Goal: Information Seeking & Learning: Learn about a topic

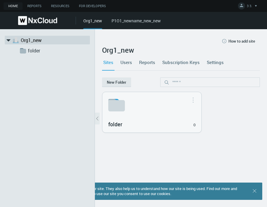
click at [45, 19] on img at bounding box center [37, 20] width 39 height 9
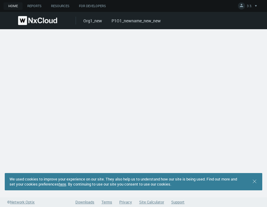
click at [147, 25] on div "Org1_new P1O1_newname_new_new" at bounding box center [176, 20] width 184 height 17
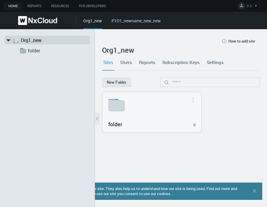
click at [147, 23] on link "P1O1_newname_new_new" at bounding box center [136, 21] width 49 height 6
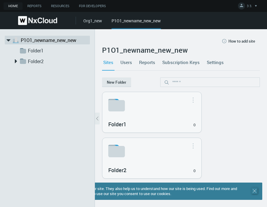
click at [228, 190] on icon ".st0 { stroke : #698796; } Close" at bounding box center [255, 191] width 6 height 6
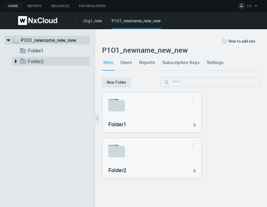
click at [15, 58] on icon at bounding box center [15, 60] width 7 height 7
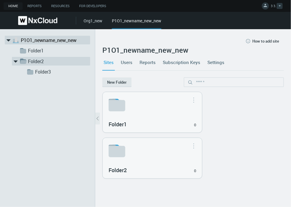
click at [228, 4] on icon at bounding box center [265, 5] width 6 height 6
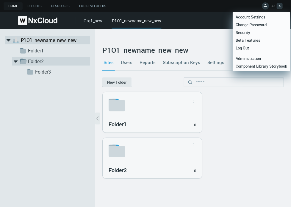
drag, startPoint x: 254, startPoint y: 131, endPoint x: 222, endPoint y: 92, distance: 50.2
click at [228, 126] on div "Folder1 0 Move to... Rename... [GEOGRAPHIC_DATA] Folder2 0 Move to... Rename...…" at bounding box center [193, 134] width 184 height 89
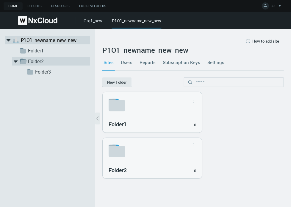
click at [225, 65] on div "Sites Users Reports Subscription Keys Settings" at bounding box center [192, 62] width 181 height 16
click at [127, 64] on link "Users" at bounding box center [126, 62] width 14 height 16
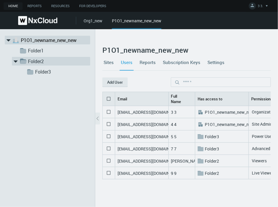
click at [154, 62] on link "Reports" at bounding box center [147, 62] width 18 height 16
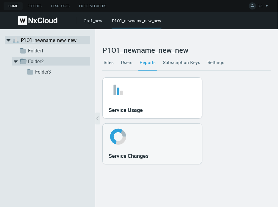
click at [159, 102] on div "Service Usage" at bounding box center [152, 98] width 99 height 40
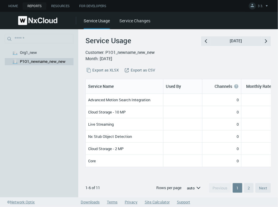
click at [125, 20] on link "Service Changes" at bounding box center [134, 21] width 31 height 6
click at [128, 22] on link "Service Changes" at bounding box center [134, 21] width 31 height 6
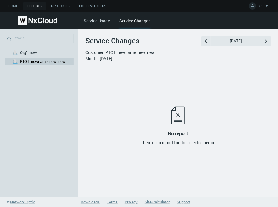
click at [42, 20] on img at bounding box center [37, 20] width 39 height 9
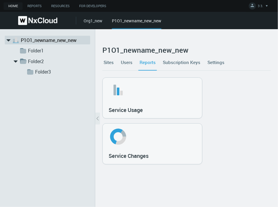
click at [179, 60] on link "Subscription Keys" at bounding box center [181, 62] width 40 height 16
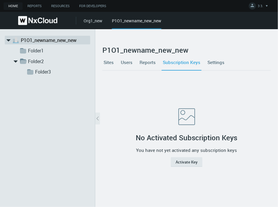
click at [151, 63] on link "Reports" at bounding box center [147, 62] width 18 height 16
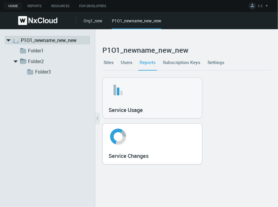
click at [144, 150] on div "Service Changes" at bounding box center [151, 155] width 87 height 10
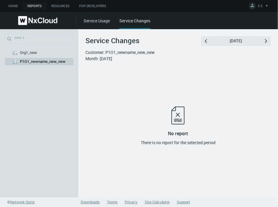
click at [209, 84] on div "No report There is no report for the selected period" at bounding box center [178, 125] width 180 height 119
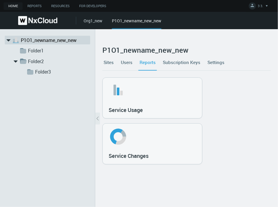
click at [185, 62] on link "Subscription Keys" at bounding box center [181, 62] width 40 height 16
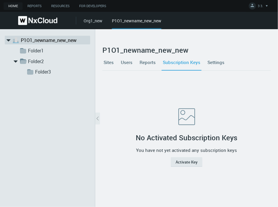
click at [209, 59] on link "Settings" at bounding box center [215, 62] width 19 height 16
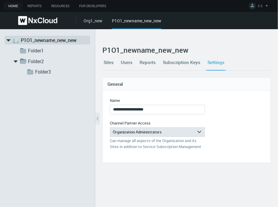
click at [33, 17] on img at bounding box center [37, 20] width 39 height 9
click at [46, 21] on img at bounding box center [37, 20] width 39 height 9
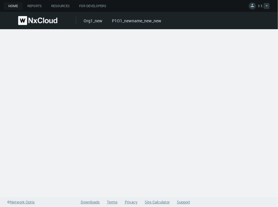
click at [228, 5] on span "3 3." at bounding box center [259, 7] width 5 height 7
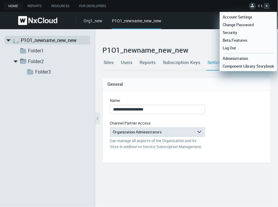
click at [212, 100] on form "**********" at bounding box center [187, 126] width 168 height 72
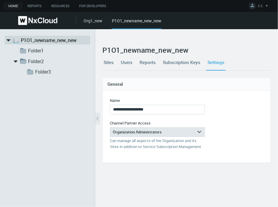
click at [221, 57] on link "Settings" at bounding box center [215, 62] width 19 height 16
click at [228, 77] on div "**********" at bounding box center [186, 119] width 168 height 85
